Goal: Task Accomplishment & Management: Complete application form

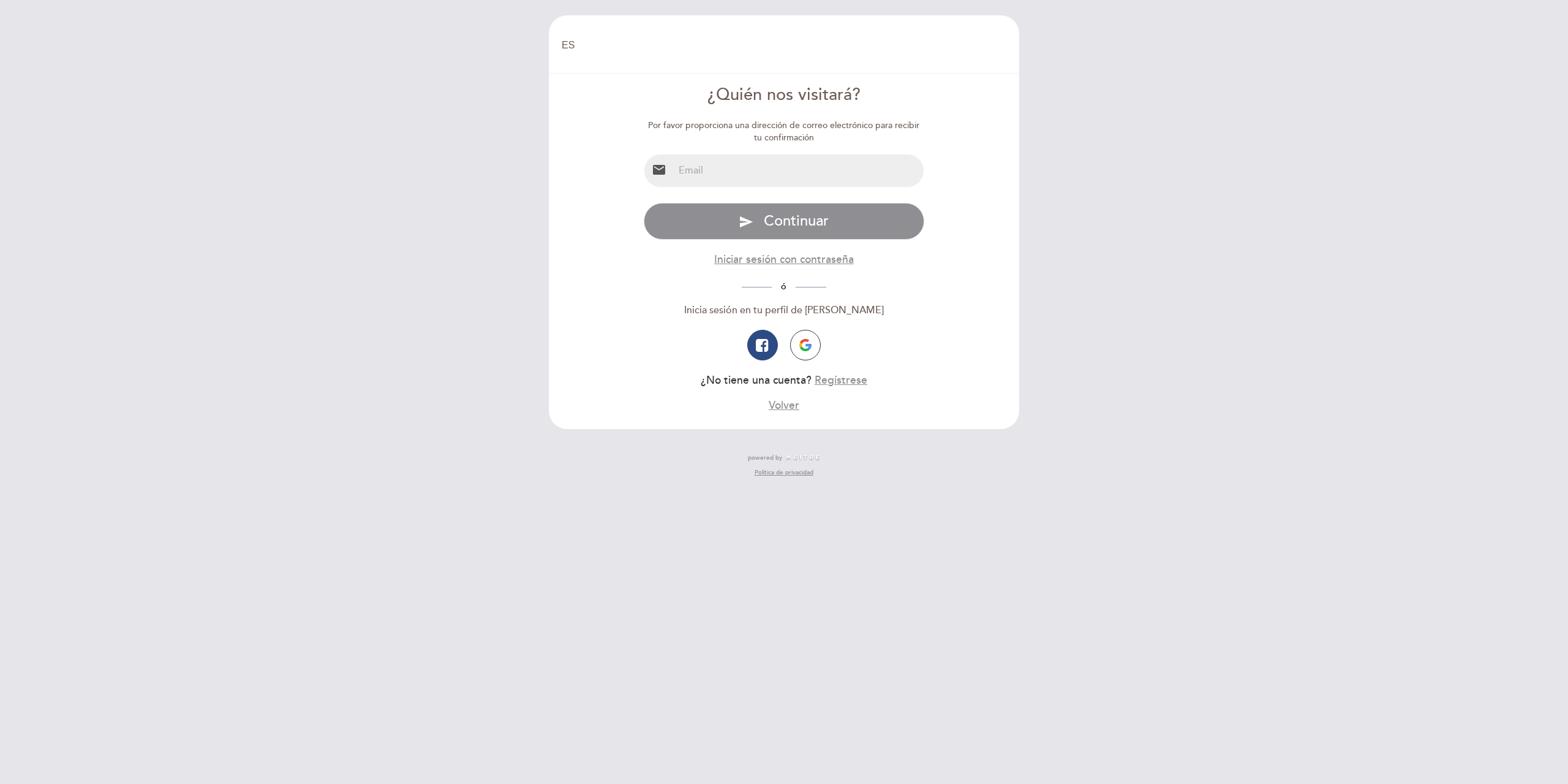
select select "es"
click at [772, 180] on input "email" at bounding box center [799, 171] width 251 height 33
click at [967, 261] on form "¿Quién nos visitará? Por favor proporciona una dirección de correo electrónico …" at bounding box center [784, 248] width 453 height 329
click at [841, 381] on button "Regístrese" at bounding box center [841, 380] width 52 height 16
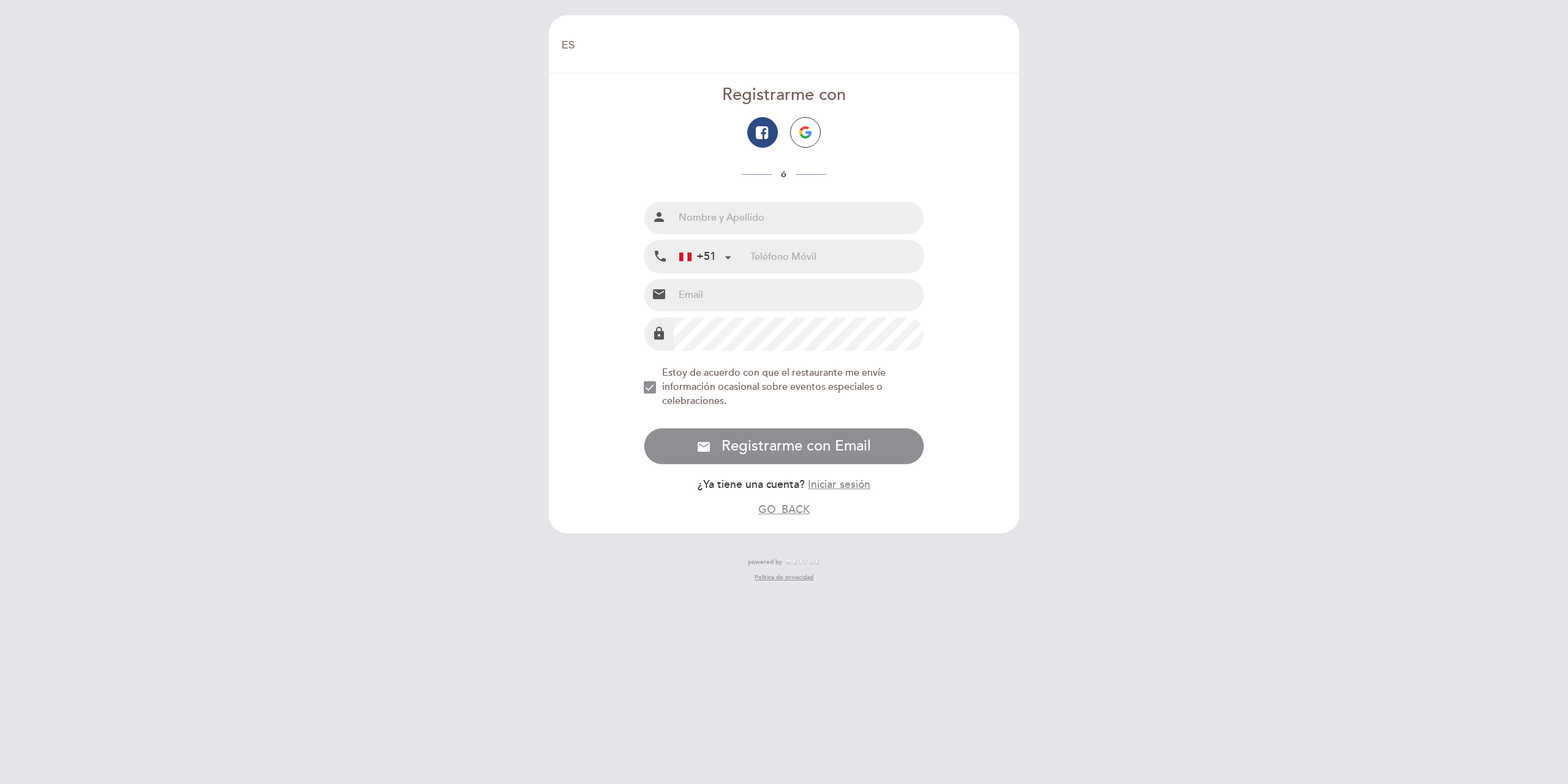
click at [785, 211] on input "text" at bounding box center [799, 218] width 251 height 33
type input "[PERSON_NAME]"
click at [798, 267] on input "9" at bounding box center [837, 257] width 173 height 33
type input "992390488"
type input "[EMAIL_ADDRESS][DOMAIN_NAME]"
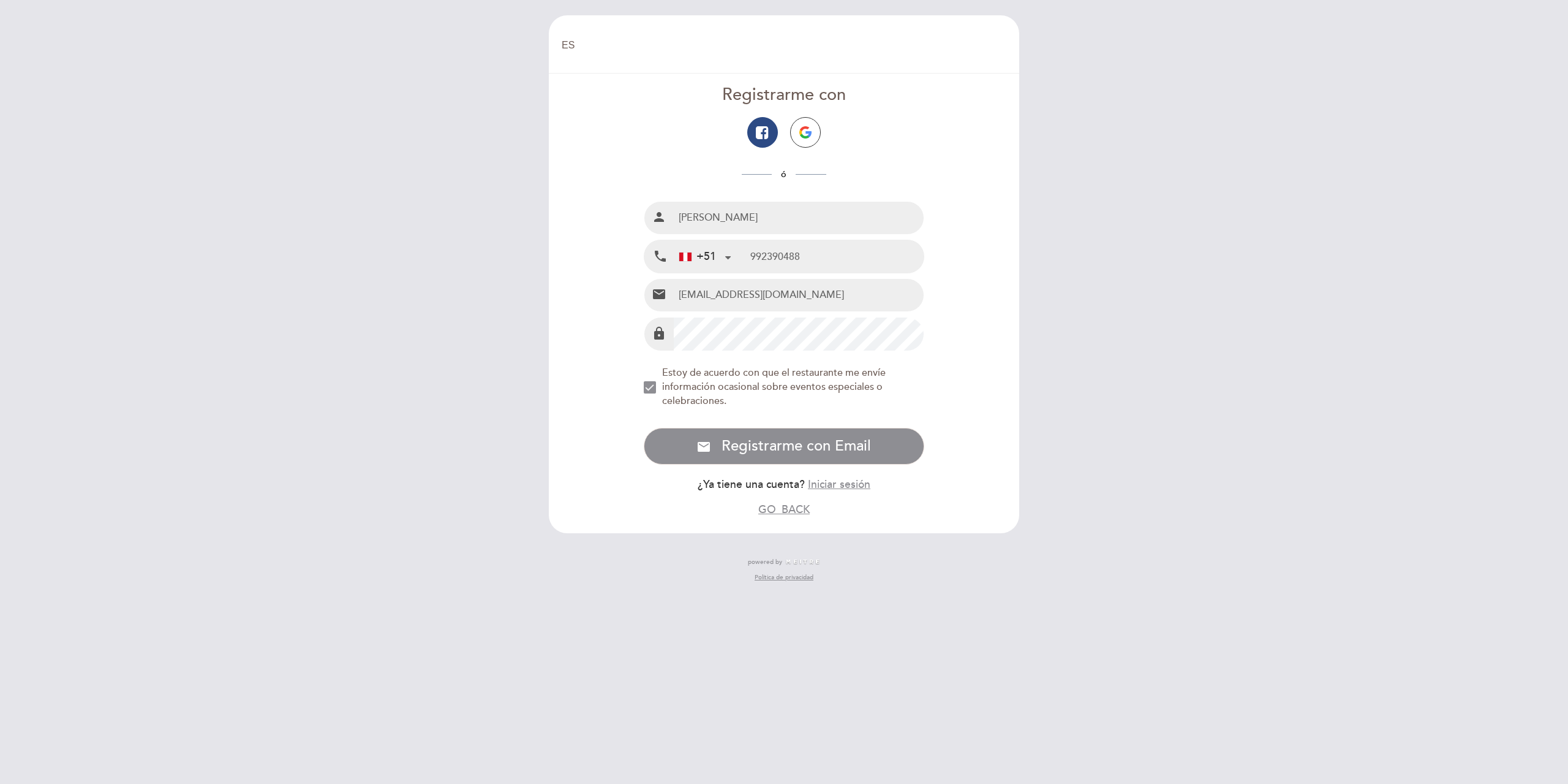
click at [654, 389] on div "NEW_MODAL_AGREE_RESTAURANT_SEND_OCCASIONAL_INFO" at bounding box center [650, 387] width 12 height 12
click at [750, 440] on span "Registrarme con Email" at bounding box center [796, 446] width 150 height 18
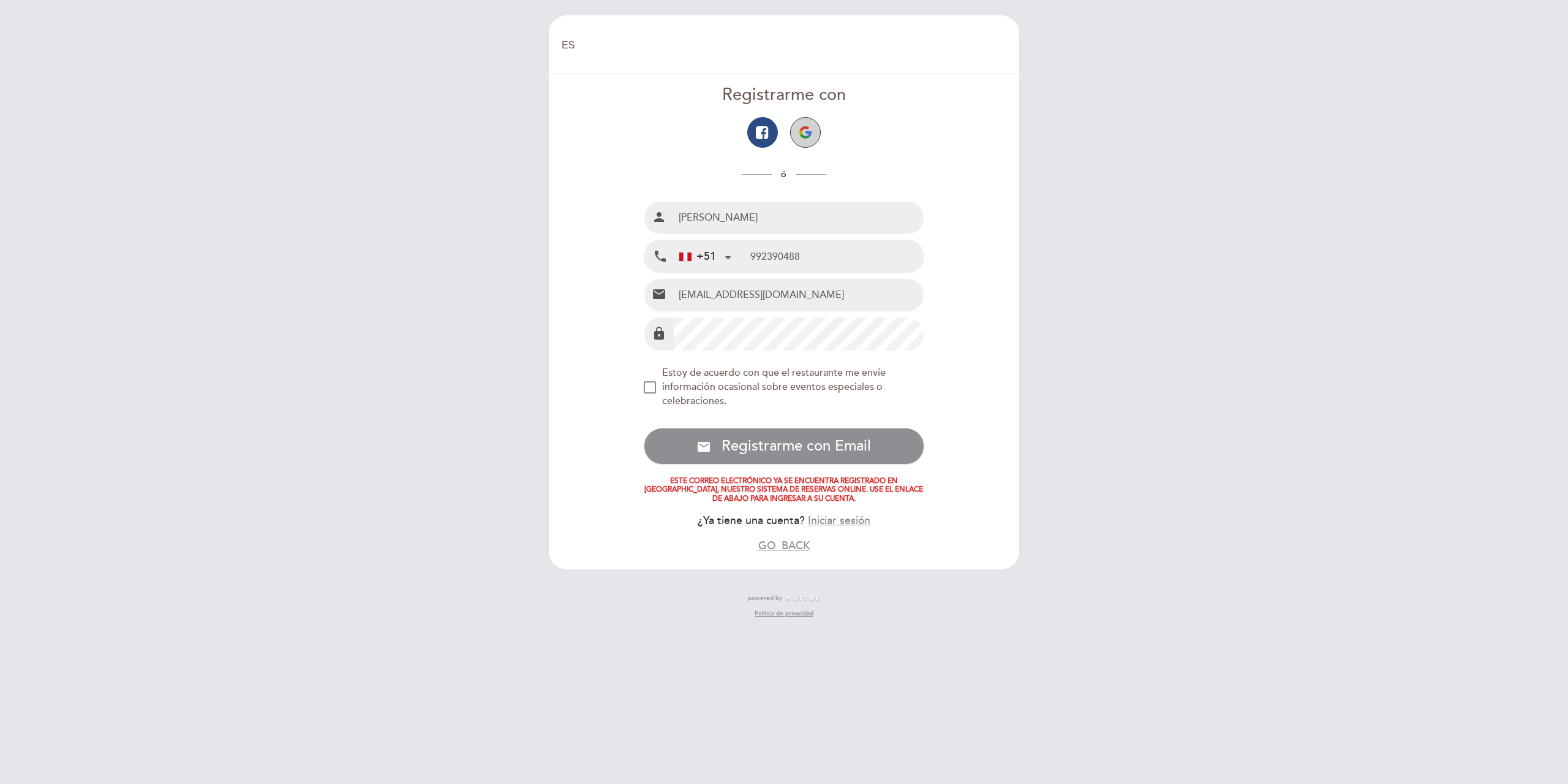
click at [817, 123] on button "button" at bounding box center [805, 132] width 30 height 30
click at [824, 516] on button "Iniciar sesión" at bounding box center [839, 520] width 62 height 16
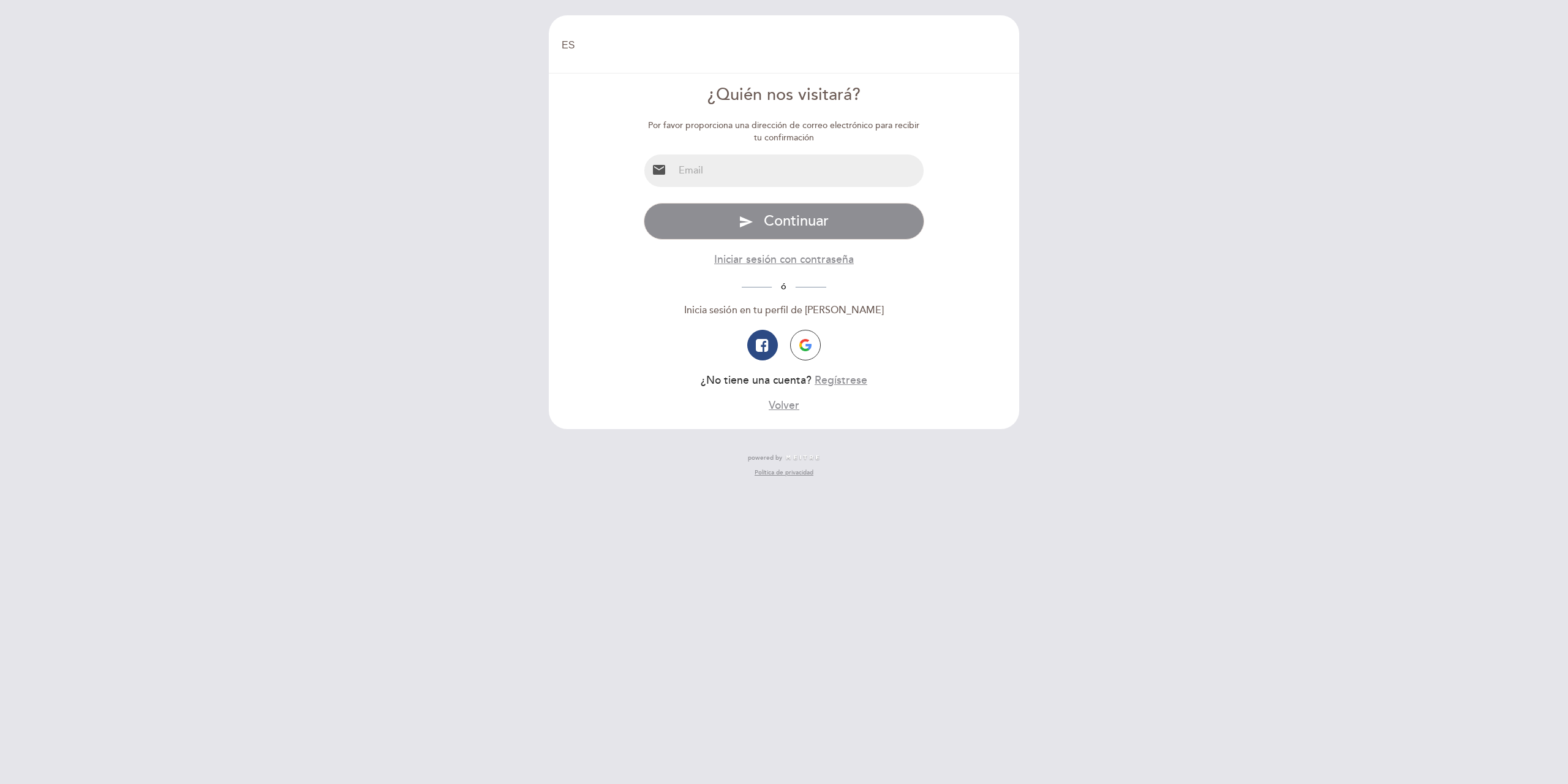
click at [780, 180] on input "email" at bounding box center [799, 171] width 251 height 33
type input "[EMAIL_ADDRESS][DOMAIN_NAME]"
click at [755, 230] on button "send Continuar" at bounding box center [784, 221] width 281 height 37
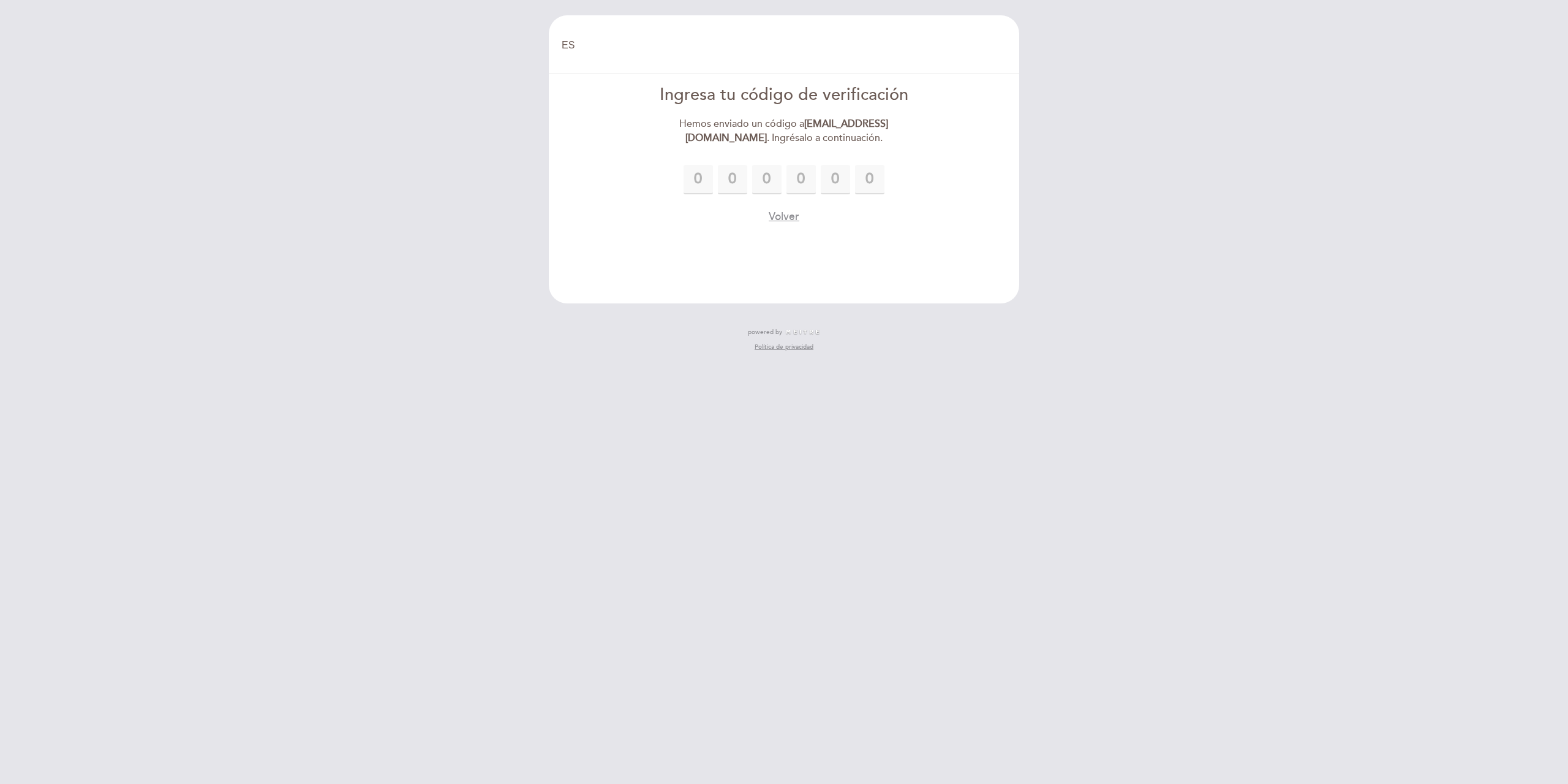
type input "5"
type input "9"
type input "5"
type input "4"
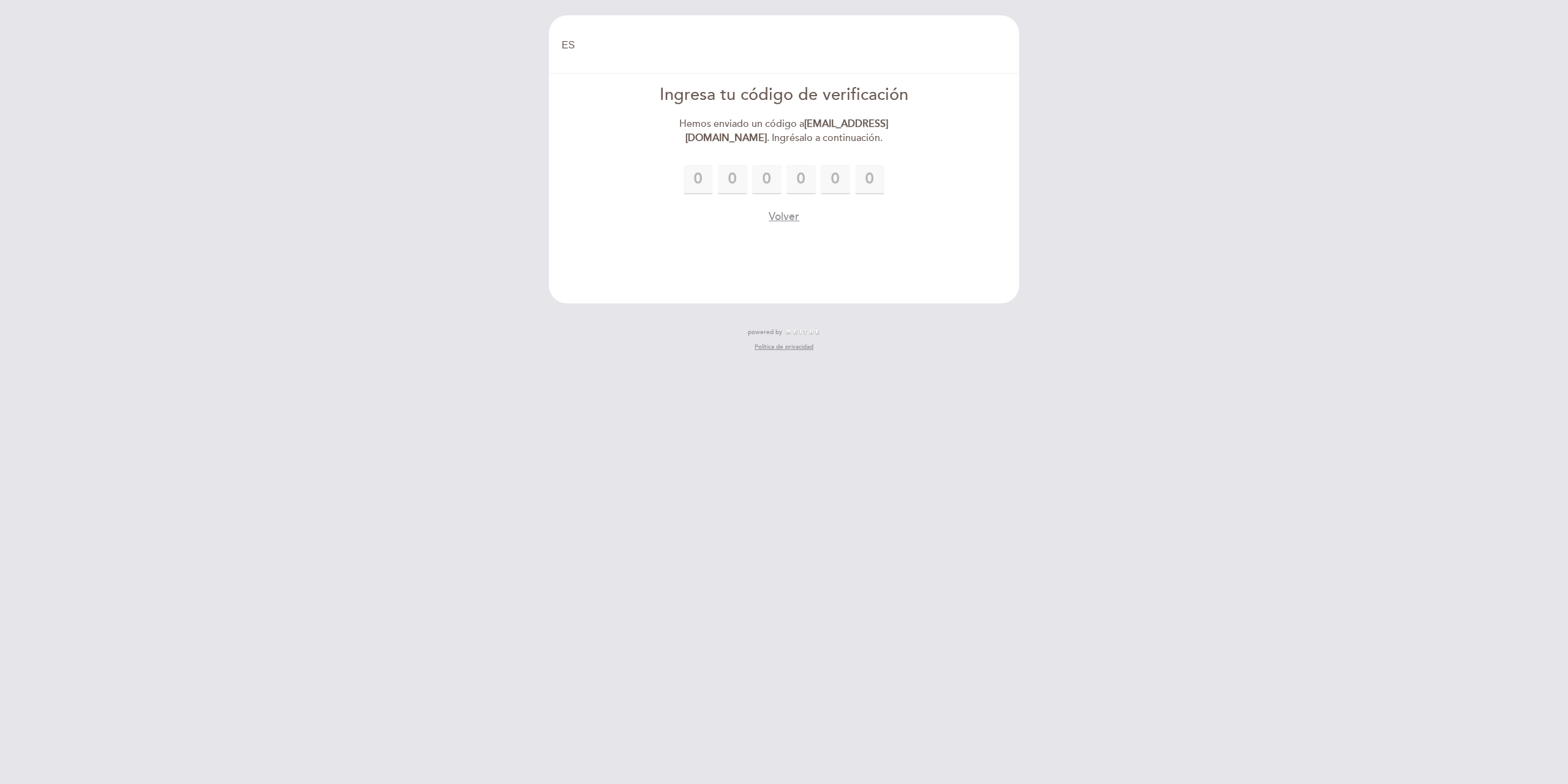
type input "5"
